Goal: Find specific page/section: Find specific page/section

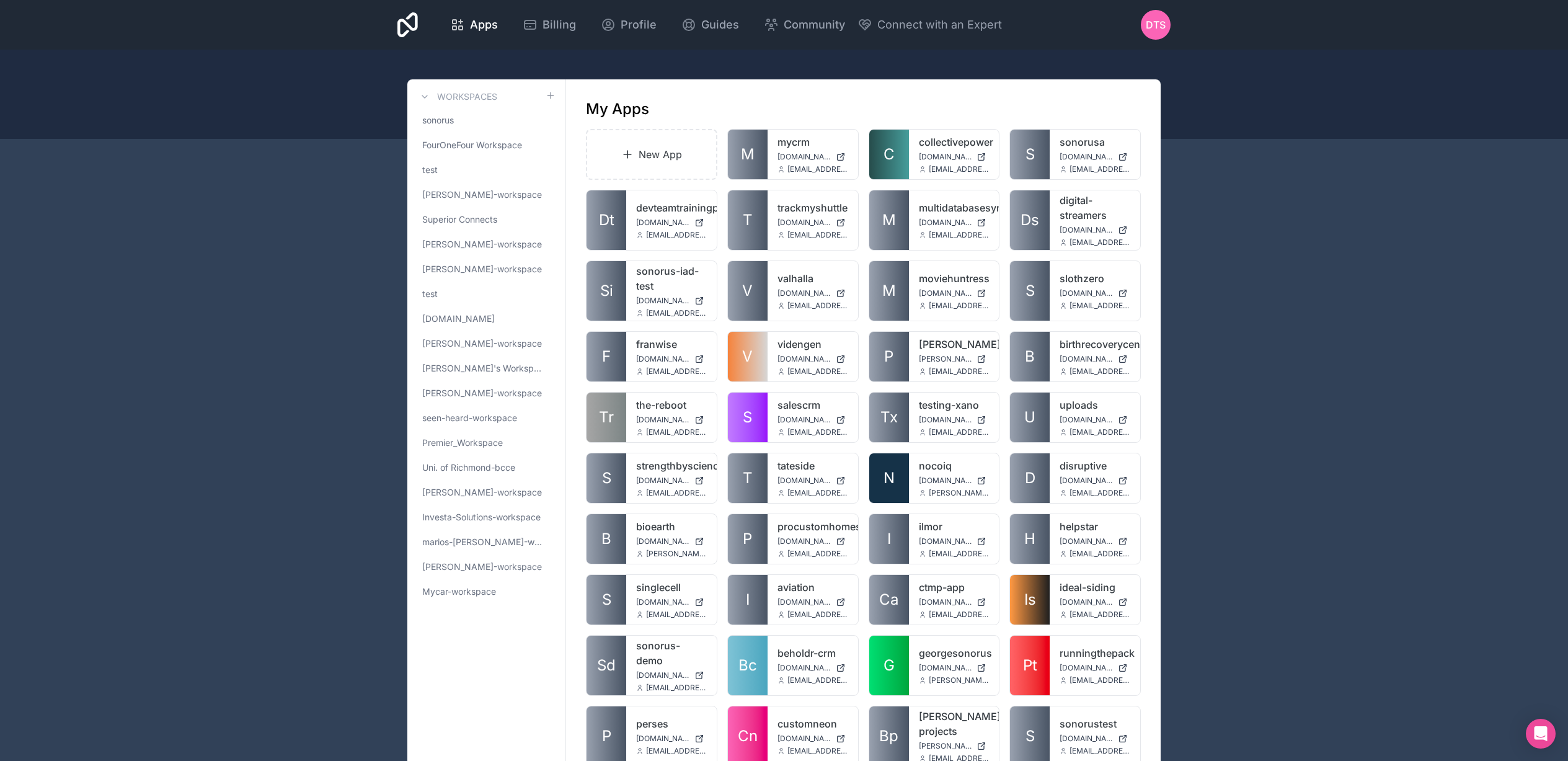
scroll to position [2134, 0]
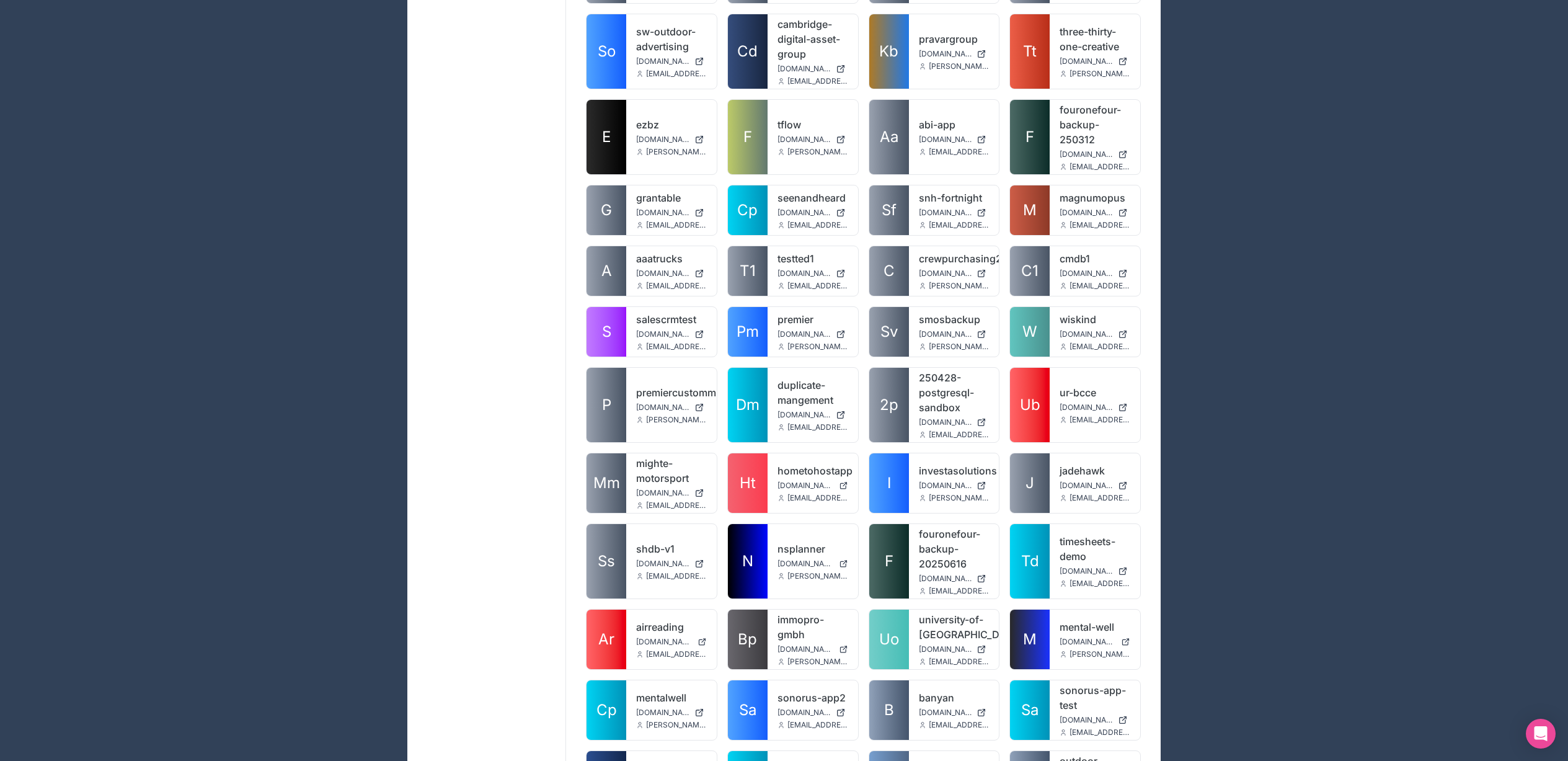
click at [1022, 609] on link "M" at bounding box center [1030, 639] width 39 height 60
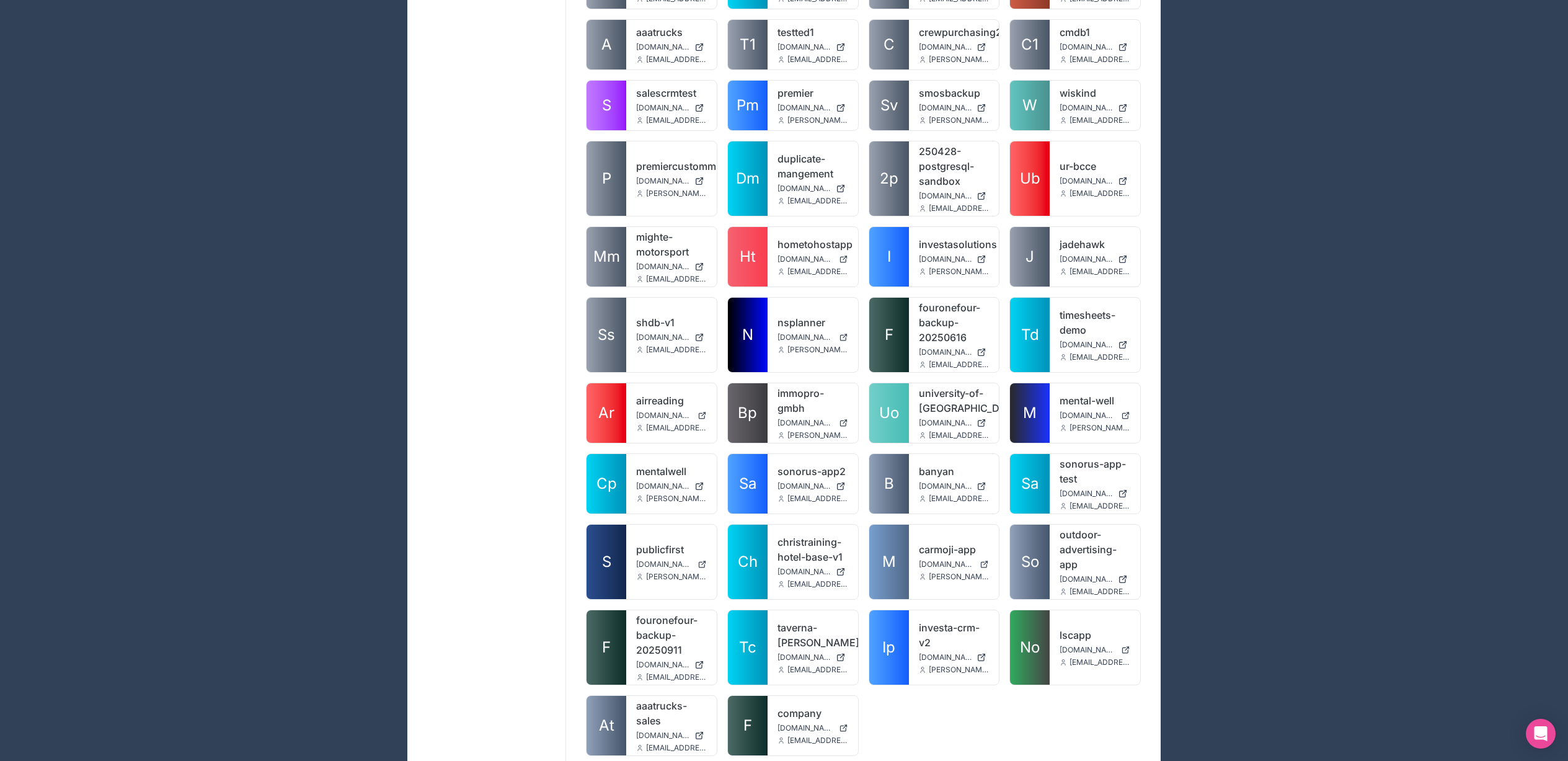
scroll to position [2552, 0]
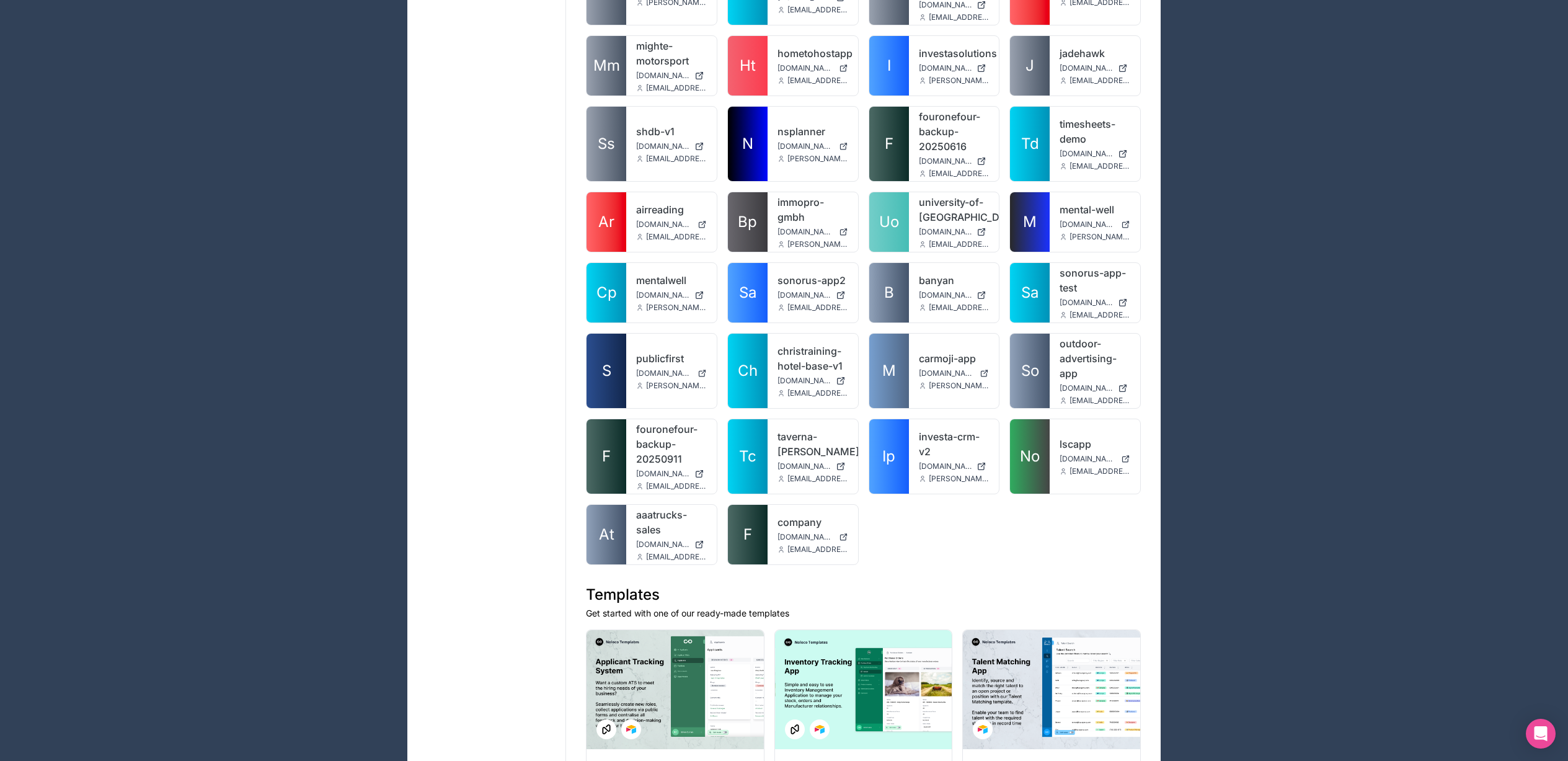
click at [0, 0] on icon at bounding box center [0, 0] width 0 height 0
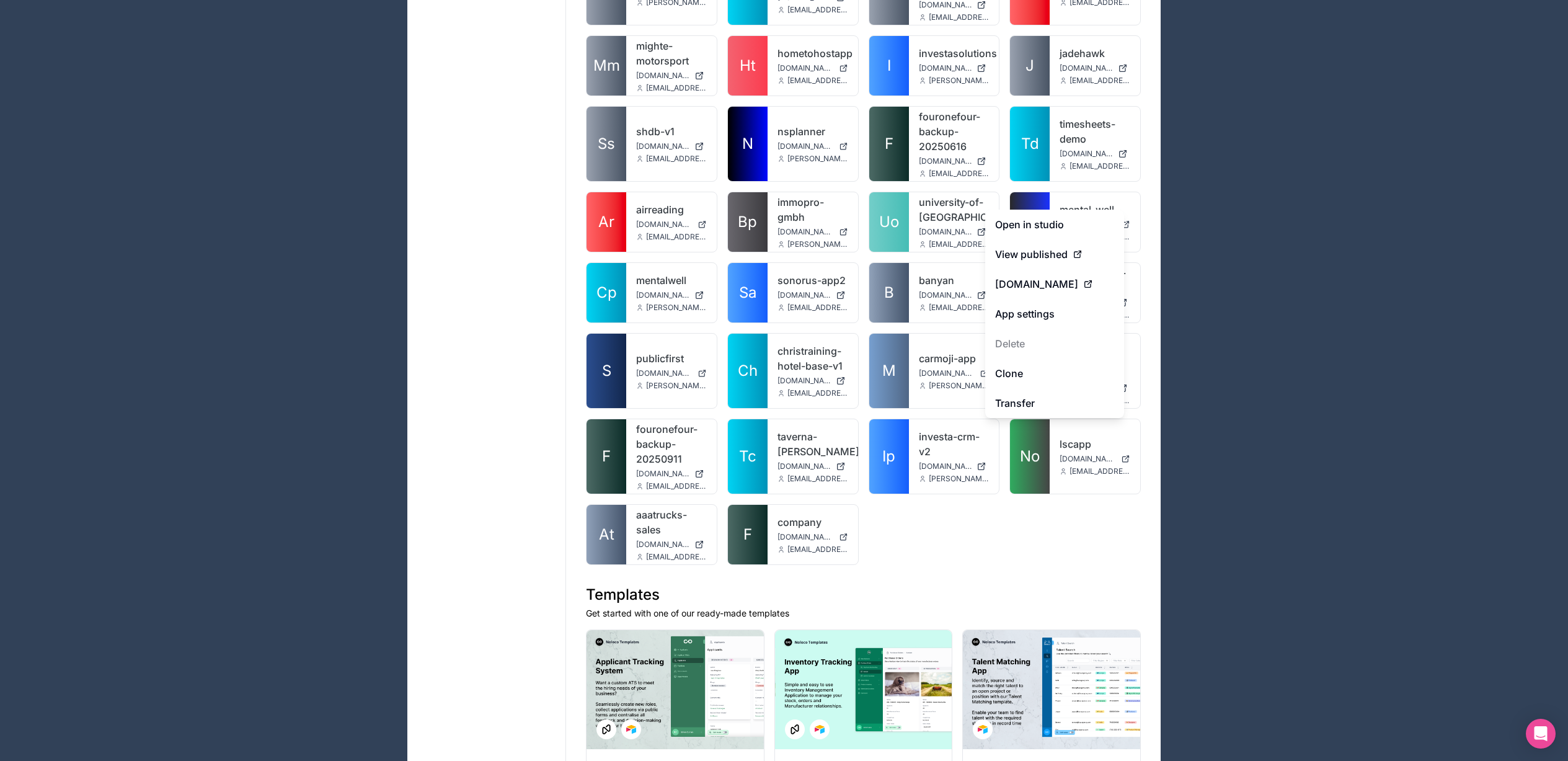
click at [1093, 282] on icon at bounding box center [1088, 284] width 10 height 10
click at [1259, 289] on div "Apps Billing Profile Guides Community Connect with an Expert DTS Billing Profil…" at bounding box center [784, 66] width 1568 height 5234
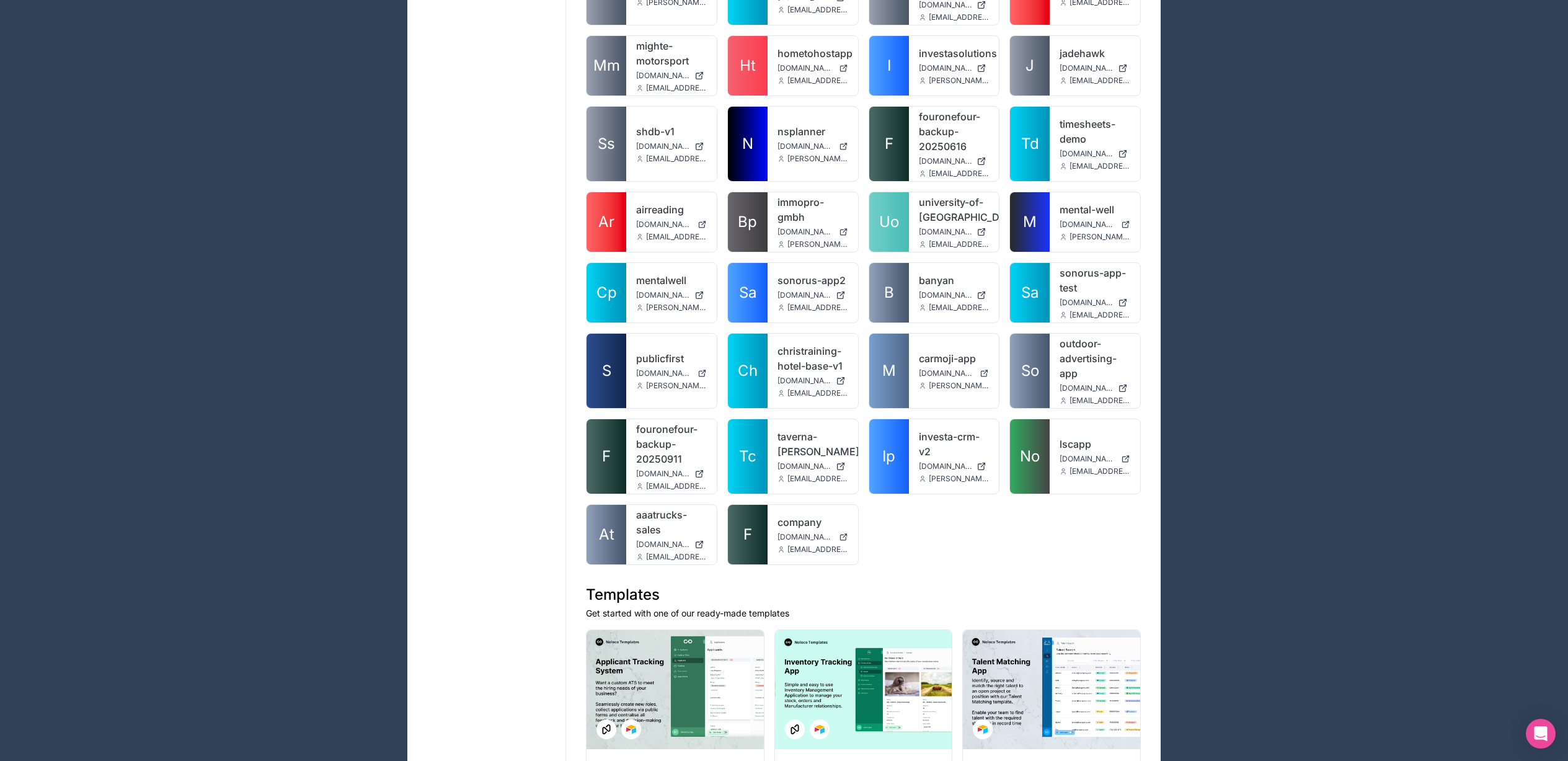
click at [1037, 194] on link "M" at bounding box center [1030, 222] width 39 height 60
